Goal: Obtain resource: Obtain resource

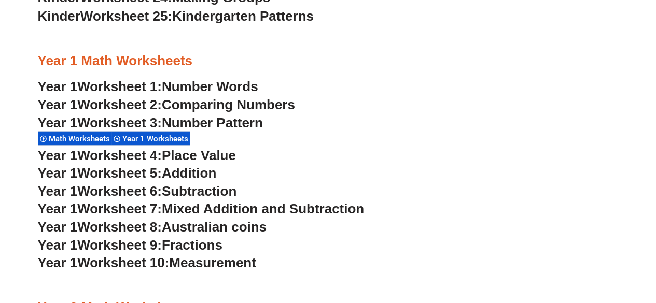
scroll to position [968, 0]
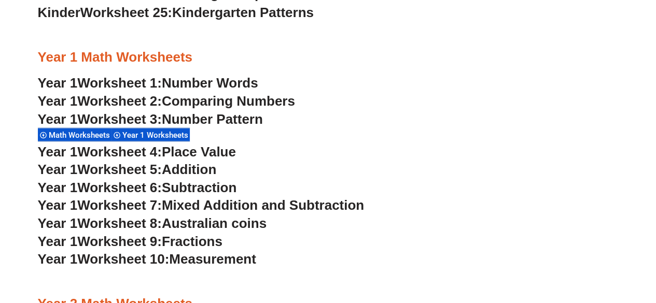
click at [72, 132] on span "Math Worksheets" at bounding box center [81, 134] width 64 height 9
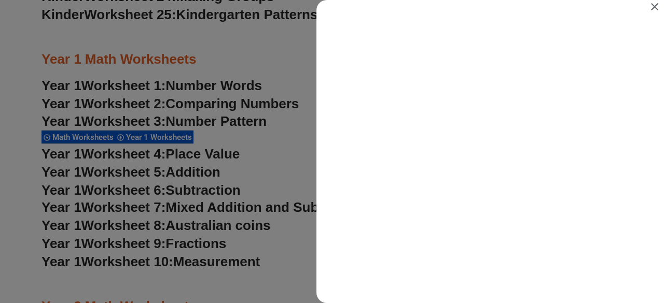
scroll to position [0, 0]
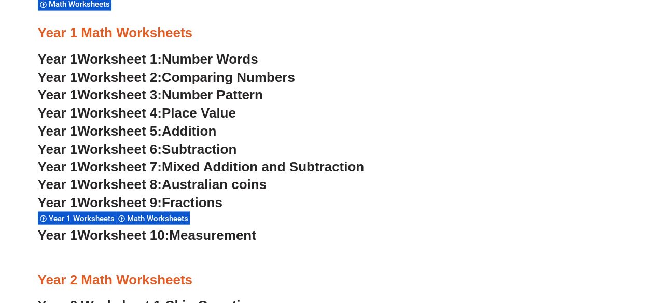
scroll to position [968, 0]
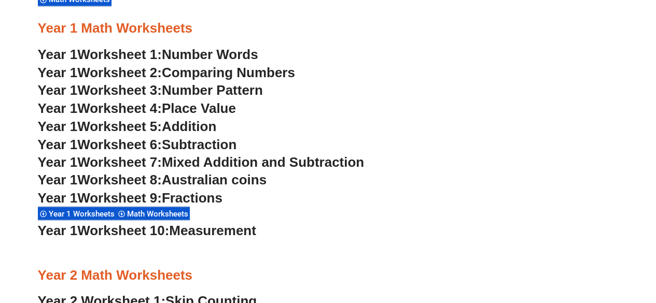
click at [216, 236] on span "Measurement" at bounding box center [212, 230] width 87 height 16
click at [194, 94] on span "Number Pattern" at bounding box center [212, 90] width 101 height 16
click at [204, 108] on span "Place Value" at bounding box center [199, 108] width 74 height 16
click at [200, 147] on span "Subtraction" at bounding box center [199, 144] width 75 height 16
